Goal: Check status: Check status

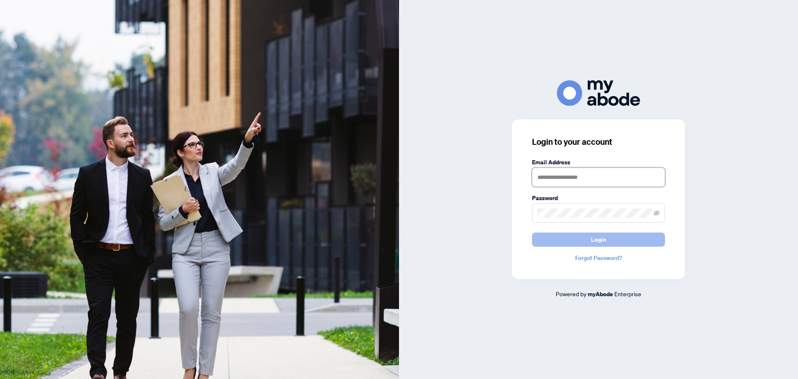
type input "**********"
click at [552, 243] on button "Login" at bounding box center [598, 239] width 133 height 14
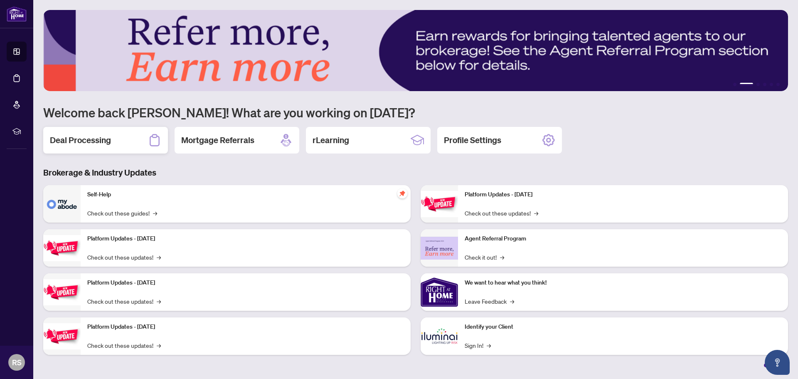
click at [124, 144] on div "Deal Processing" at bounding box center [105, 140] width 125 height 27
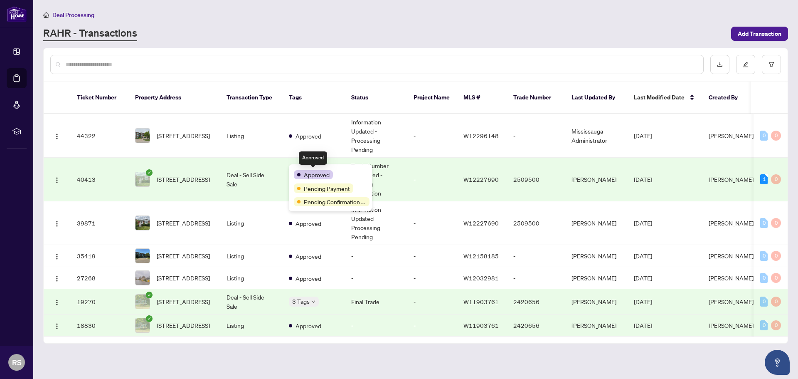
click at [303, 172] on div "Approved" at bounding box center [313, 174] width 39 height 9
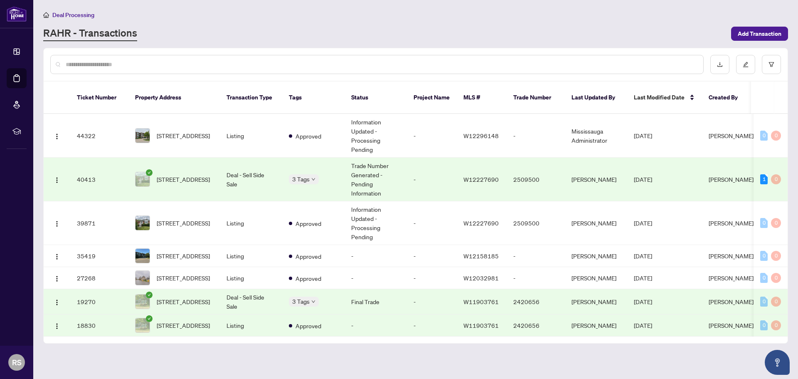
click at [268, 181] on td "Deal - Sell Side Sale" at bounding box center [251, 179] width 62 height 44
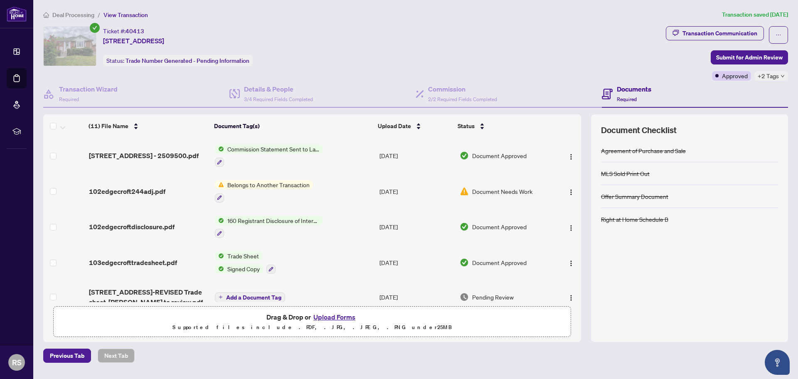
click at [290, 182] on span "Belongs to Another Transaction" at bounding box center [268, 184] width 89 height 9
click at [146, 189] on span "102edgecroft244adj.pdf" at bounding box center [127, 191] width 76 height 10
click at [218, 196] on icon "button" at bounding box center [219, 197] width 5 height 5
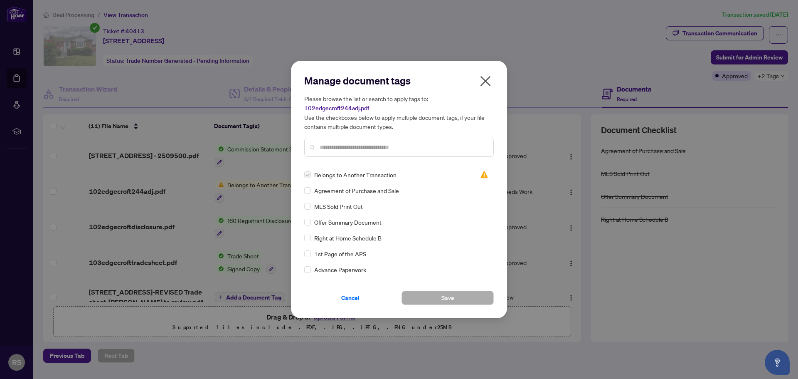
click at [484, 77] on icon "close" at bounding box center [485, 80] width 13 height 13
